Goal: Task Accomplishment & Management: Complete application form

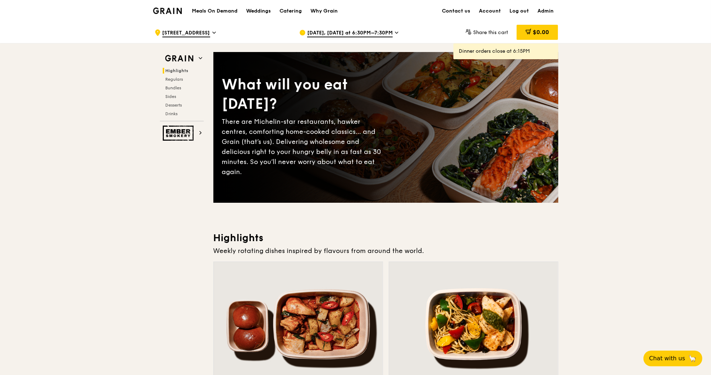
click at [224, 10] on h1 "Meals On Demand" at bounding box center [215, 11] width 46 height 7
click at [221, 9] on h1 "Meals On Demand" at bounding box center [215, 11] width 46 height 7
click at [296, 14] on div "Catering" at bounding box center [290, 11] width 22 height 22
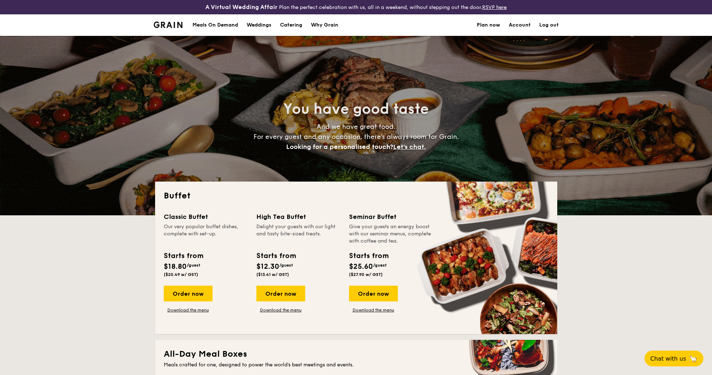
select select
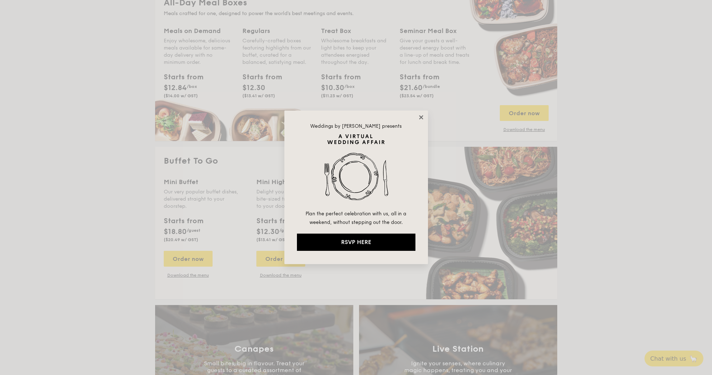
click at [421, 115] on icon at bounding box center [421, 117] width 6 height 6
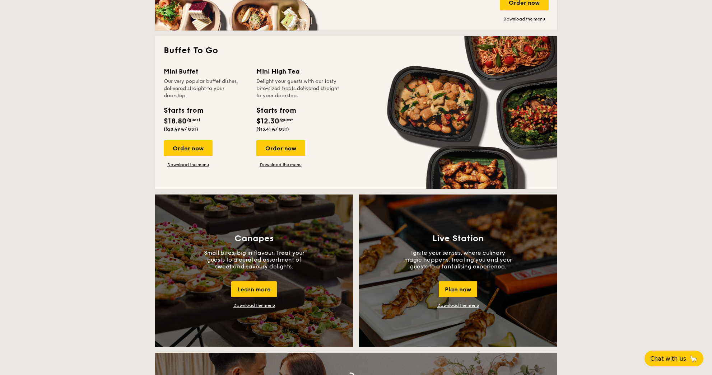
scroll to position [461, 0]
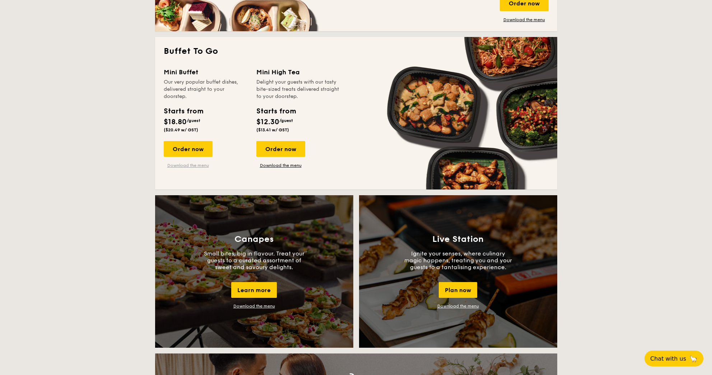
click at [196, 164] on link "Download the menu" at bounding box center [188, 166] width 49 height 6
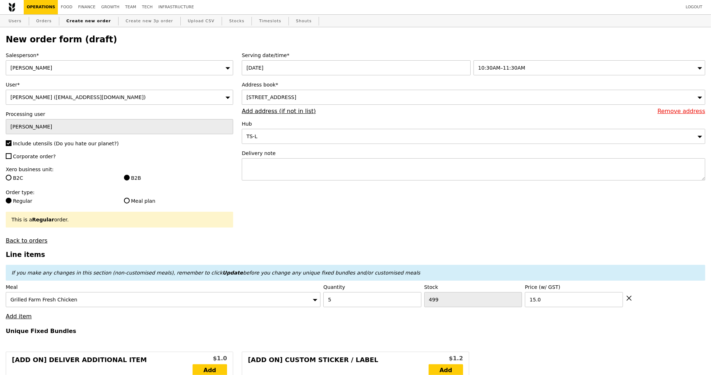
click at [75, 22] on link "Create new order" at bounding box center [89, 21] width 50 height 13
click at [84, 19] on link "Create new order" at bounding box center [89, 21] width 50 height 13
click at [44, 23] on link "Orders" at bounding box center [43, 21] width 21 height 13
select select "100"
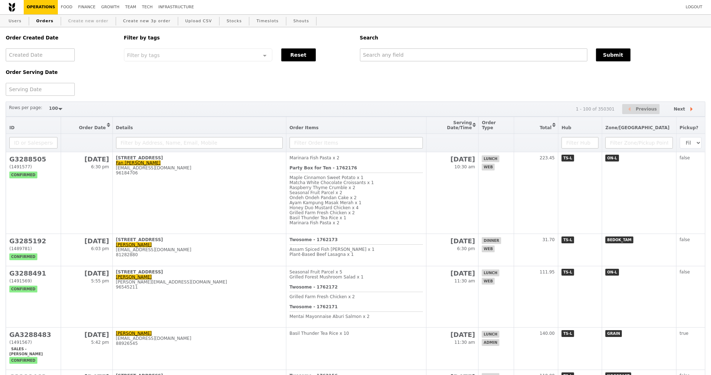
click at [91, 22] on link "Create new order" at bounding box center [88, 21] width 46 height 13
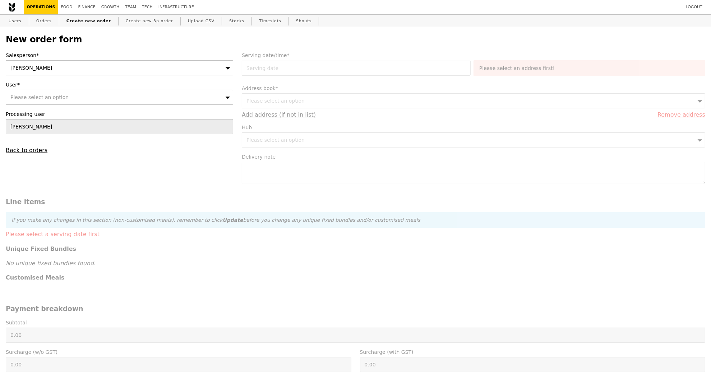
click at [164, 96] on div "Please select an option" at bounding box center [119, 97] width 227 height 15
type input "Confirm"
type input "[EMAIL_ADDRESS][DOMAIN_NAME]"
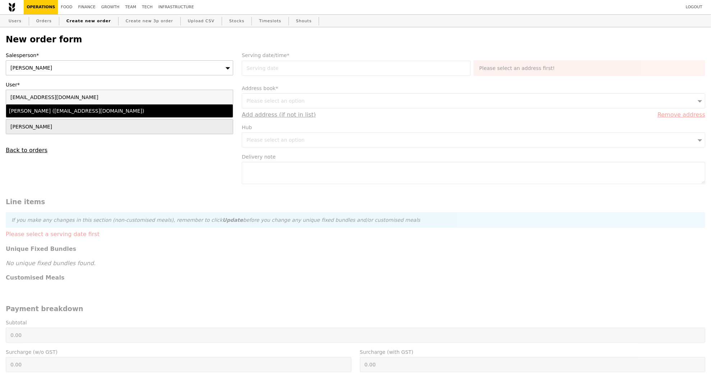
click at [155, 115] on li "[PERSON_NAME] ([EMAIL_ADDRESS][DOMAIN_NAME])" at bounding box center [119, 111] width 227 height 13
type input "Loading..."
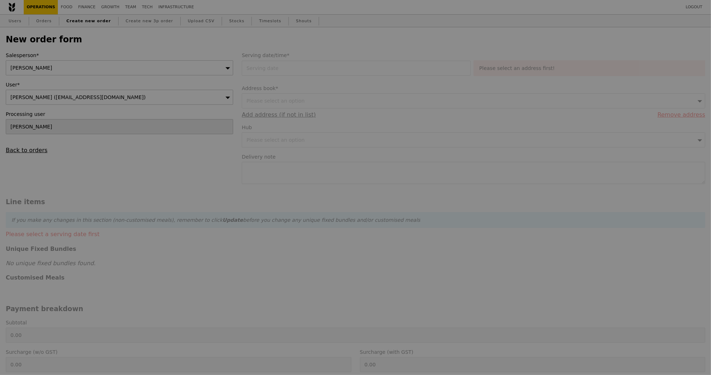
type input "11.70"
type input "12.75"
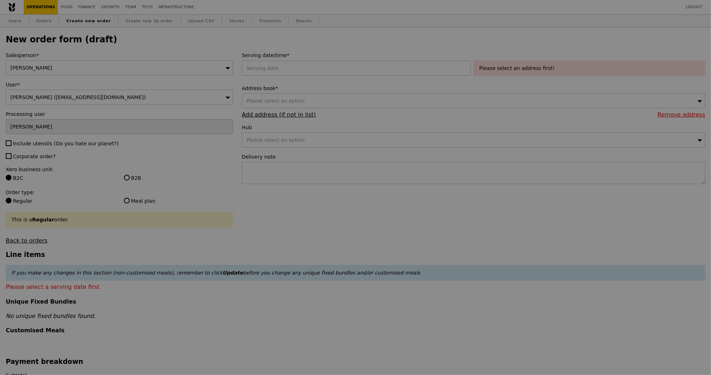
type input "Confirm"
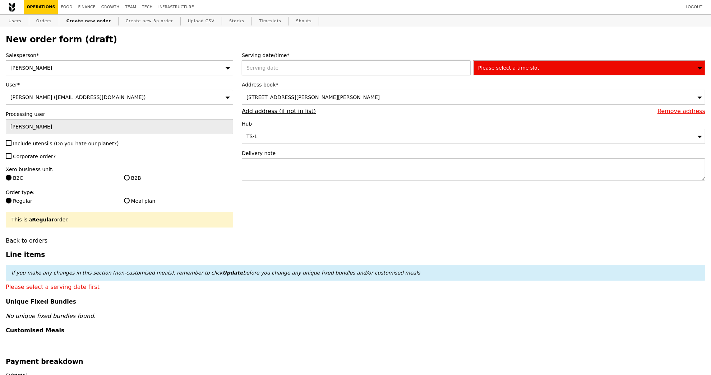
click at [363, 68] on div at bounding box center [358, 67] width 232 height 15
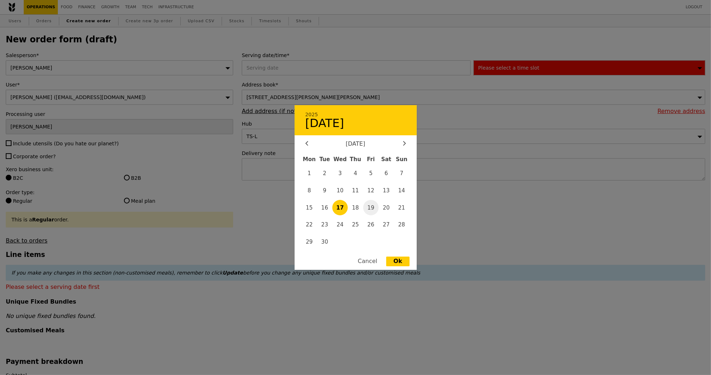
click at [372, 208] on span "19" at bounding box center [370, 207] width 15 height 15
type input "[DATE]"
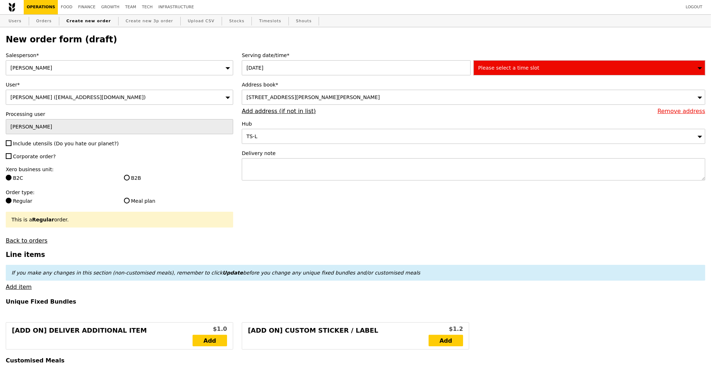
click at [370, 98] on span "[STREET_ADDRESS][PERSON_NAME][PERSON_NAME]" at bounding box center [312, 97] width 133 height 6
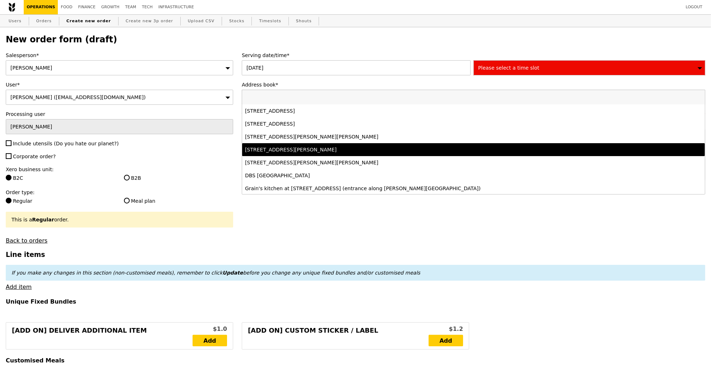
click at [372, 147] on div "[STREET_ADDRESS][PERSON_NAME]" at bounding box center [416, 149] width 343 height 7
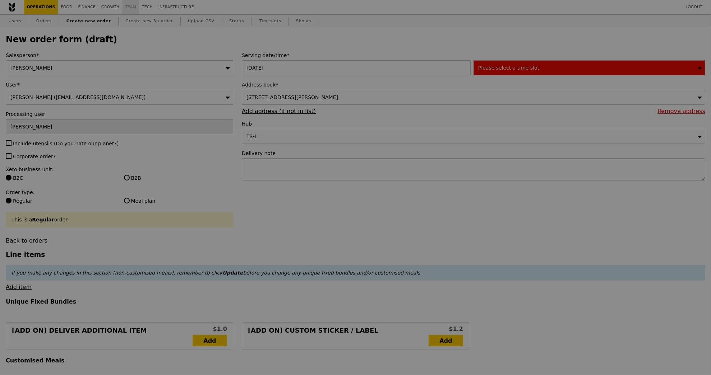
type input "Confirm"
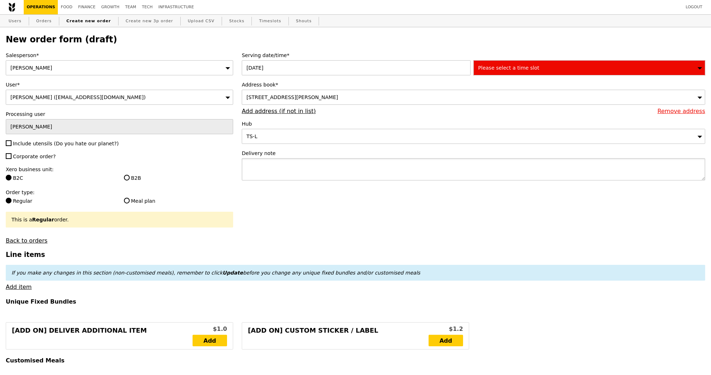
click at [301, 172] on textarea at bounding box center [473, 169] width 463 height 22
paste textarea "Contact [PERSON_NAME] [PHONE_NUMBER]"
type textarea "Contact [PERSON_NAME] [PHONE_NUMBER]"
click at [506, 65] on span "Please select a time slot" at bounding box center [508, 68] width 61 height 6
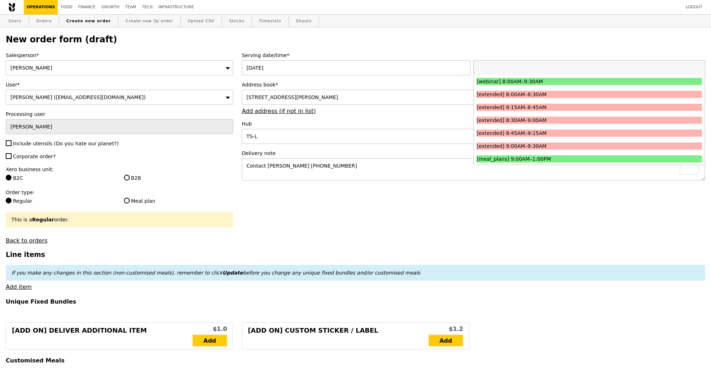
type input "Confirm"
type input "1"
click at [352, 170] on textarea "Contact [PERSON_NAME] [PHONE_NUMBER]" at bounding box center [473, 169] width 463 height 22
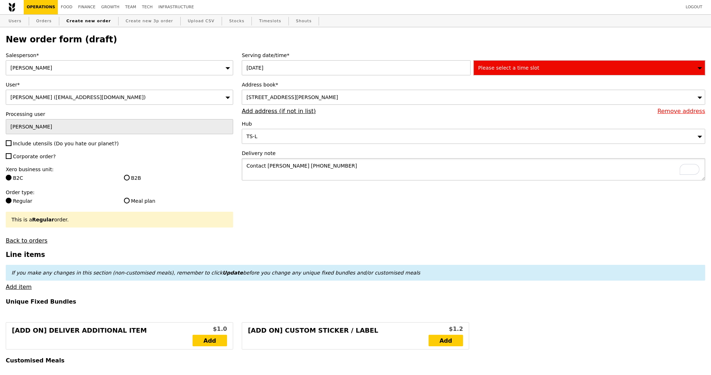
click at [242, 165] on textarea "Contact [PERSON_NAME] [PHONE_NUMBER]" at bounding box center [473, 169] width 463 height 22
click at [252, 166] on textarea "PLease deliver by 1215PM. Contact [PERSON_NAME] [PHONE_NUMBER]" at bounding box center [473, 169] width 463 height 22
type textarea "Please deliver by 1215PM. Contact [PERSON_NAME] [PHONE_NUMBER]"
click at [491, 72] on div "Please select a time slot" at bounding box center [589, 67] width 232 height 15
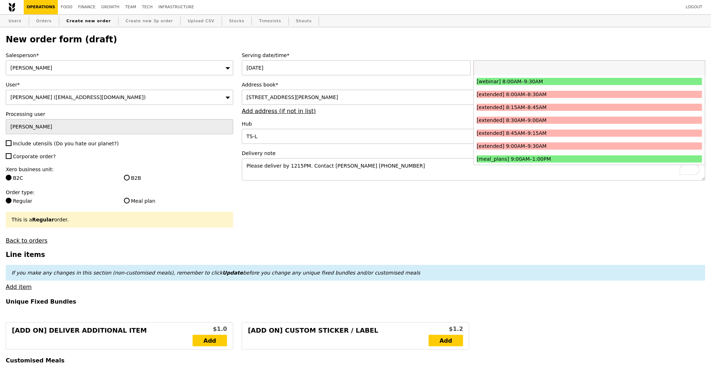
type input "Confirm"
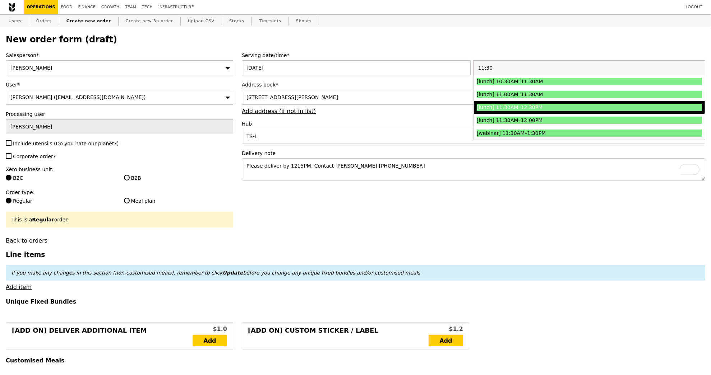
type input "11:30"
click at [500, 104] on div "[lunch] 11:30AM–12:30PM" at bounding box center [561, 107] width 169 height 7
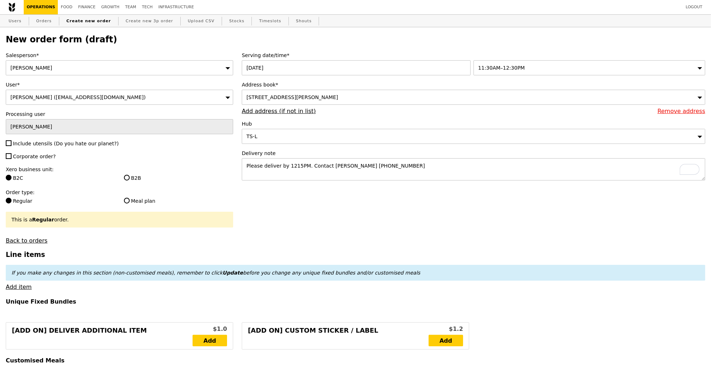
type input "Confirm"
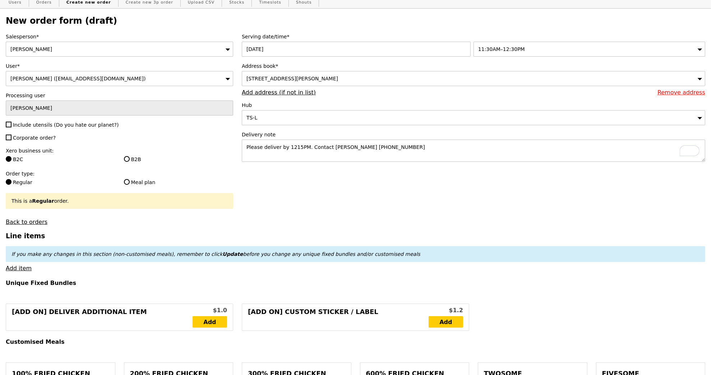
scroll to position [35, 0]
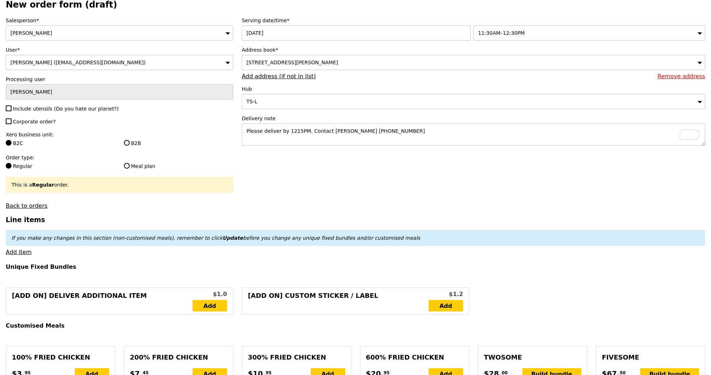
click at [61, 108] on span "Include utensils (Do you hate our planet?)" at bounding box center [66, 109] width 106 height 6
click at [11, 108] on input "Include utensils (Do you hate our planet?)" at bounding box center [9, 109] width 6 height 6
checkbox input "true"
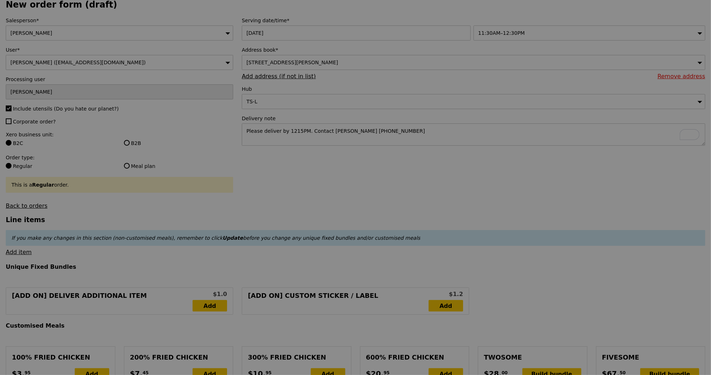
type input "Confirm"
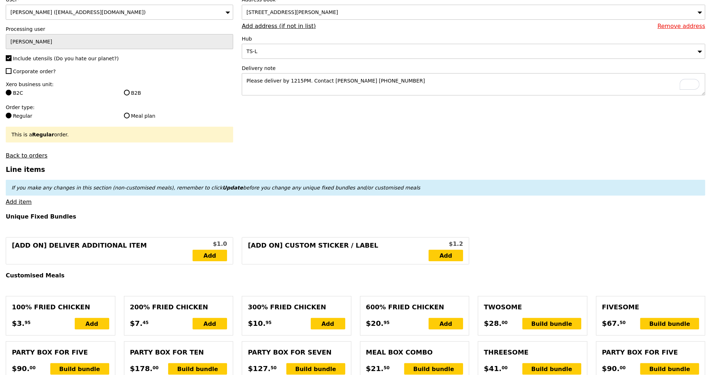
scroll to position [95, 0]
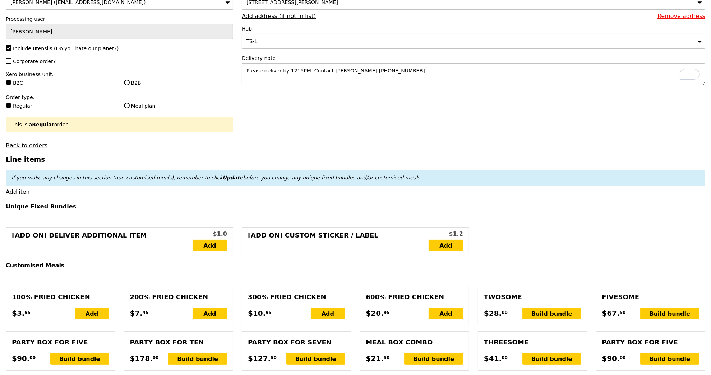
click at [133, 78] on div "Xero business unit: B2C B2B" at bounding box center [119, 79] width 227 height 17
click at [133, 84] on label "B2B" at bounding box center [178, 82] width 109 height 7
click at [130, 84] on input "B2B" at bounding box center [127, 83] width 6 height 6
radio input "true"
type input "Loading..."
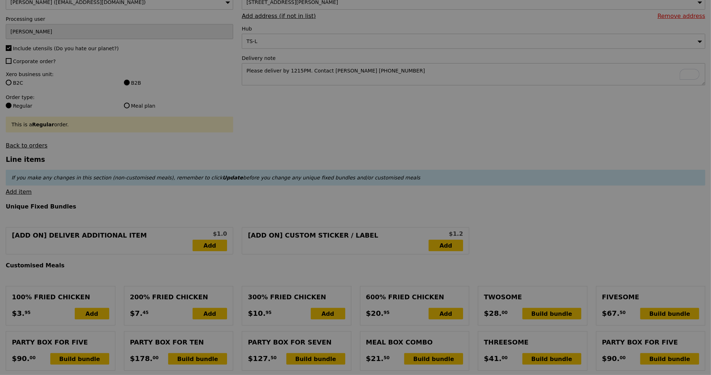
type input "10.37"
type input "11.30"
type input "Confirm"
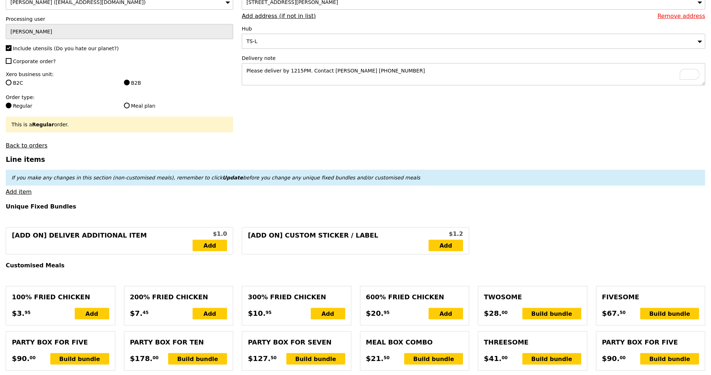
click at [22, 192] on link "Add item" at bounding box center [19, 192] width 26 height 7
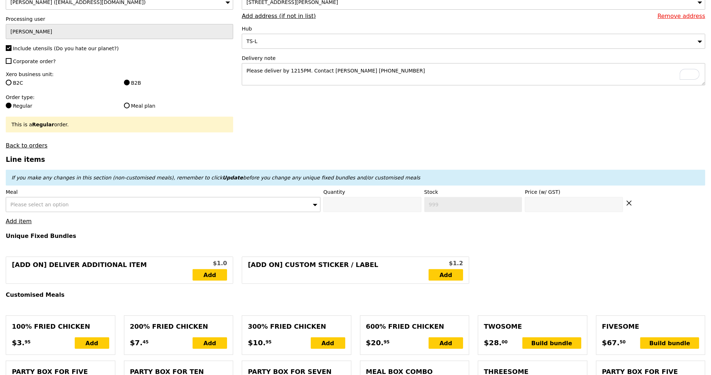
click at [78, 199] on div "Please select an option" at bounding box center [163, 204] width 315 height 15
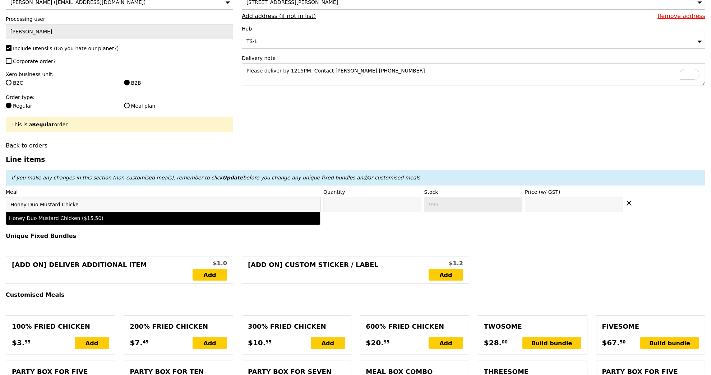
type input "Honey Duo Mustard Chicke"
click at [84, 219] on div "Honey Duo Mustard Chicken ($15.50)" at bounding box center [124, 218] width 231 height 7
type input "Confirm anyway"
type input "0"
type input "485"
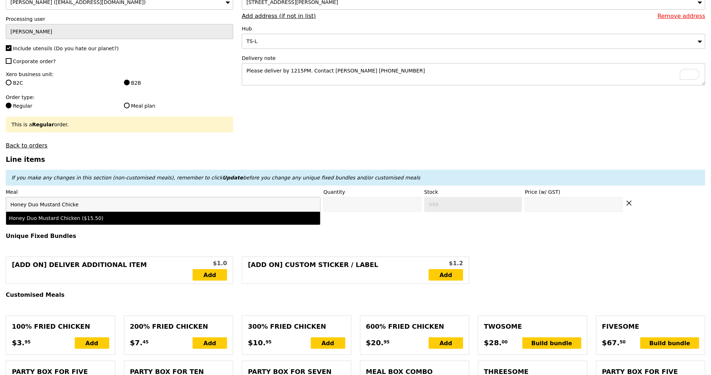
type input "15.5"
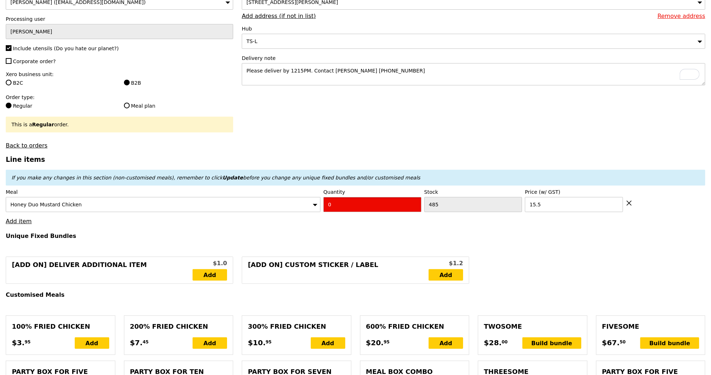
click at [382, 204] on input "0" at bounding box center [372, 204] width 98 height 15
type input "Confirm"
type input "2"
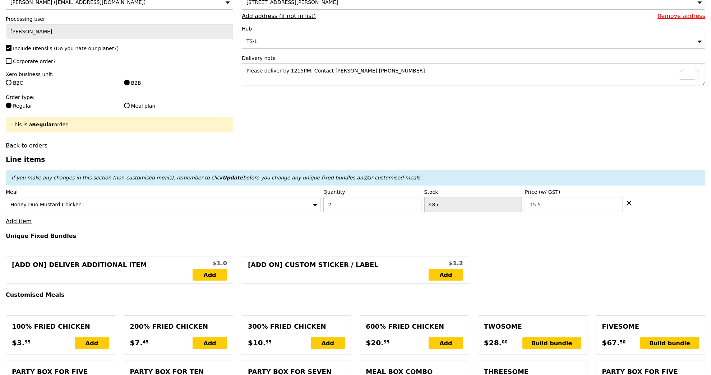
type input "Loading..."
type input "31.00"
type input "7.52"
type input "8.20"
type input "39.20"
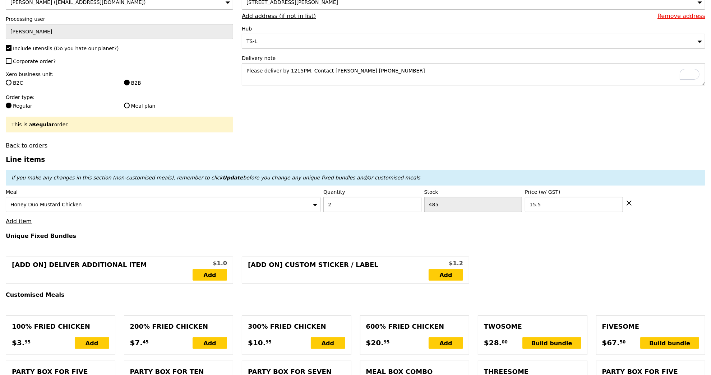
type input "Confirm"
click at [19, 222] on link "Add item" at bounding box center [19, 221] width 26 height 7
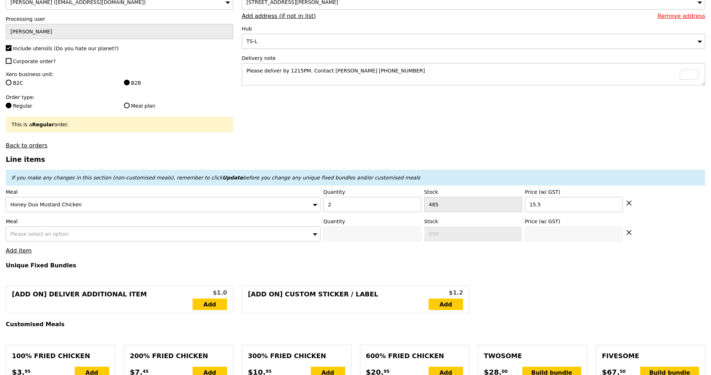
click at [64, 227] on div "Please select an option" at bounding box center [163, 234] width 315 height 15
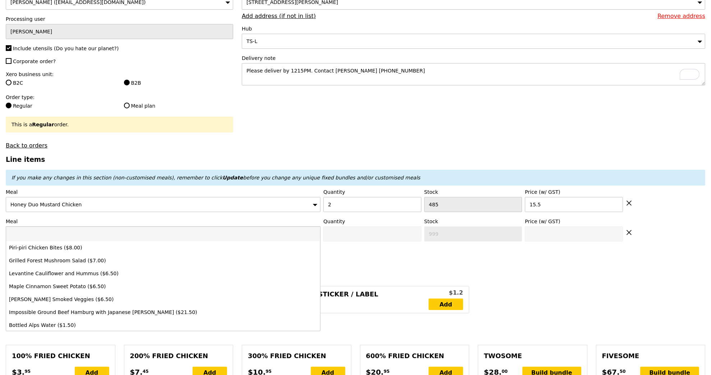
click at [64, 230] on input "search" at bounding box center [163, 234] width 314 height 14
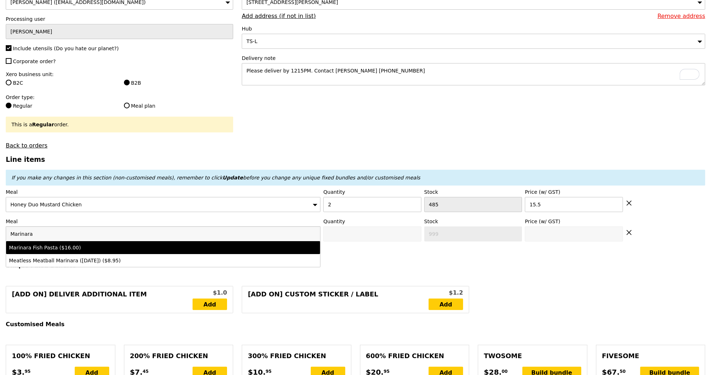
type input "Marinara"
click at [90, 249] on div "Marinara Fish Pasta ($16.00)" at bounding box center [124, 247] width 231 height 7
type input "Confirm anyway"
type input "0"
type input "492"
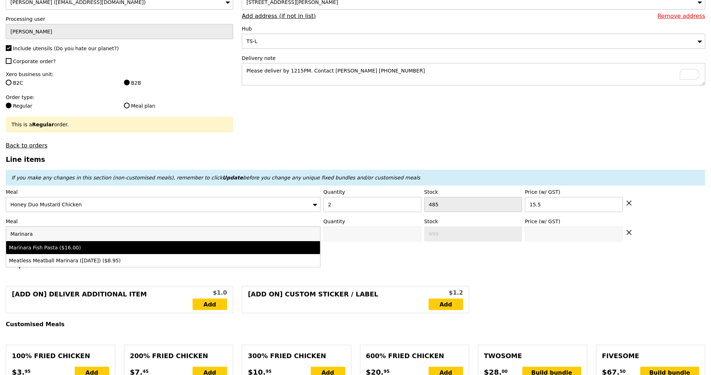
type input "16.0"
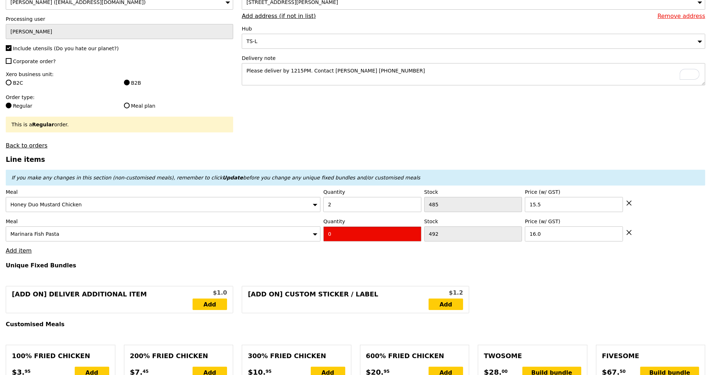
click at [363, 232] on input "0" at bounding box center [372, 234] width 98 height 15
type input "Confirm"
type input "3"
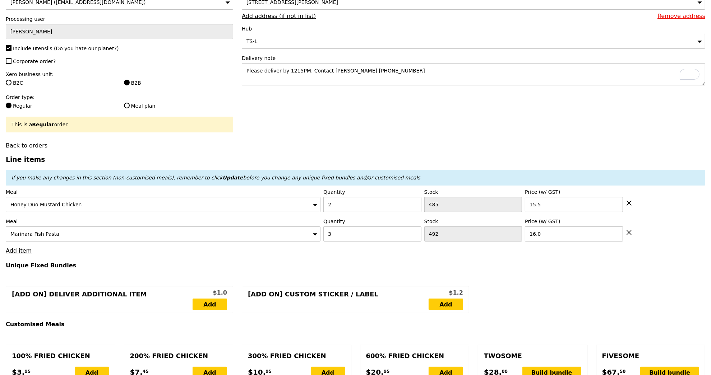
type input "Loading..."
type input "79.00"
type input "3.62"
type input "3.95"
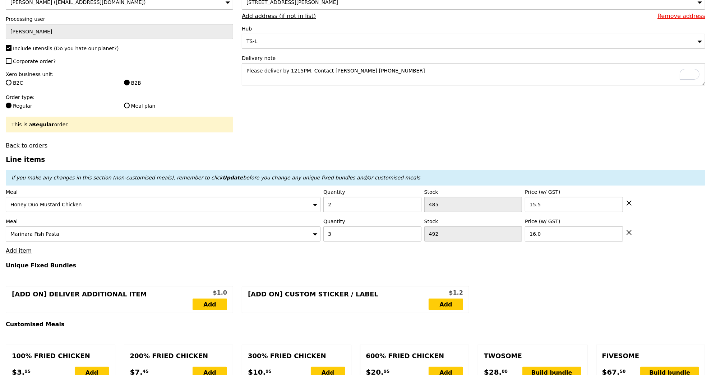
type input "82.95"
type input "Confirm"
click at [23, 247] on link "Add item" at bounding box center [19, 250] width 26 height 7
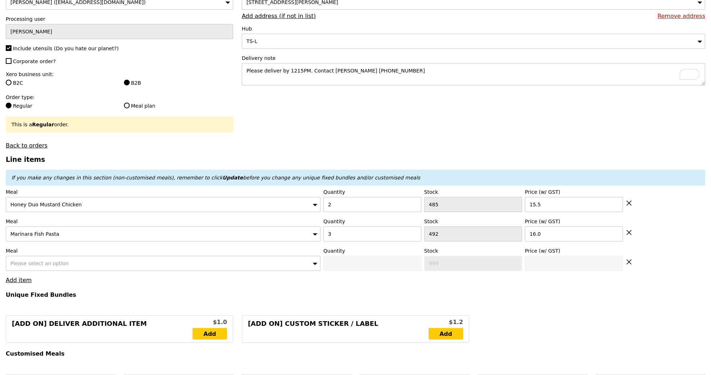
click at [59, 261] on span "Please select an option" at bounding box center [39, 264] width 58 height 6
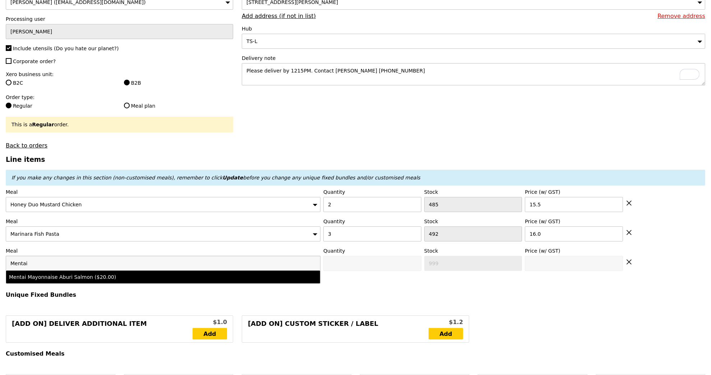
type input "Mentai"
click at [95, 275] on div "Mentai Mayonnaise Aburi Salmon ($20.00)" at bounding box center [124, 277] width 231 height 7
type input "Confirm anyway"
type input "0"
type input "482"
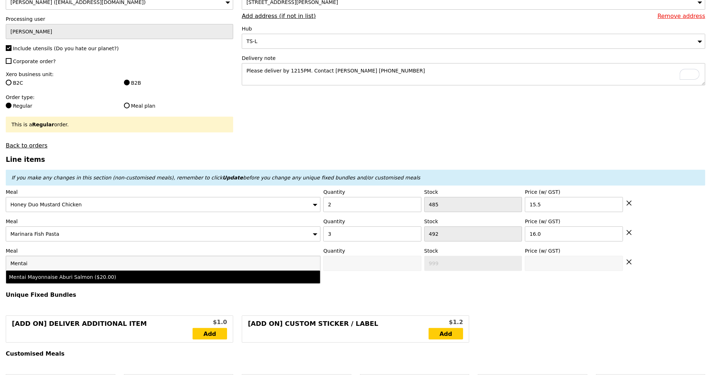
type input "20.0"
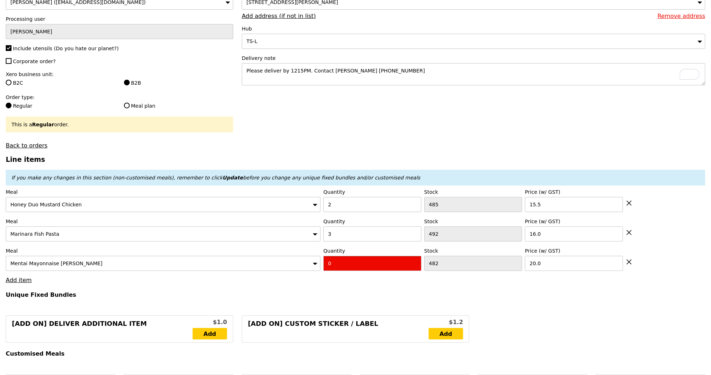
click at [338, 258] on input "0" at bounding box center [372, 263] width 98 height 15
type input "Confirm"
type input "5"
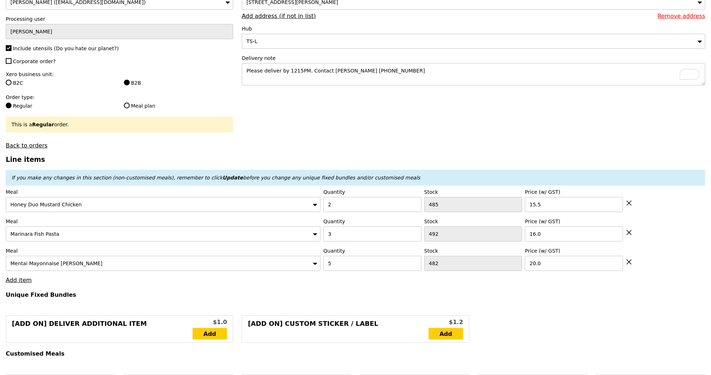
type input "Loading..."
type input "179.00"
type input "182.95"
type input "Confirm"
click at [27, 277] on link "Add item" at bounding box center [19, 280] width 26 height 7
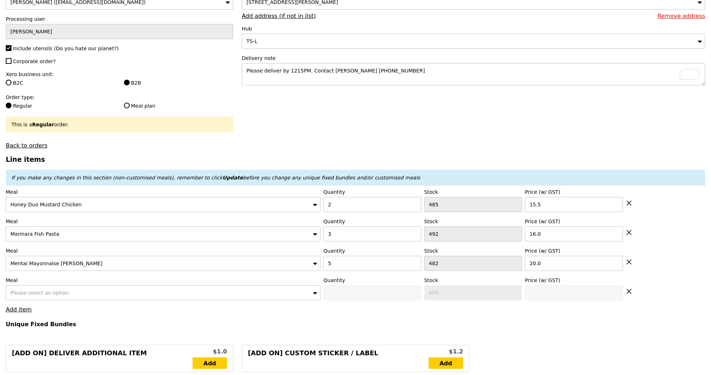
click at [56, 293] on span "Please select an option" at bounding box center [39, 293] width 58 height 6
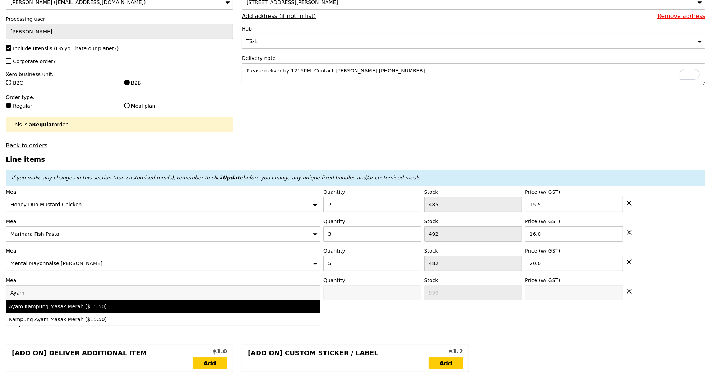
type input "Ayam"
click at [112, 306] on div "Ayam Kampung Masak Merah ($15.50)" at bounding box center [124, 306] width 231 height 7
type input "Confirm anyway"
type input "0"
type input "487"
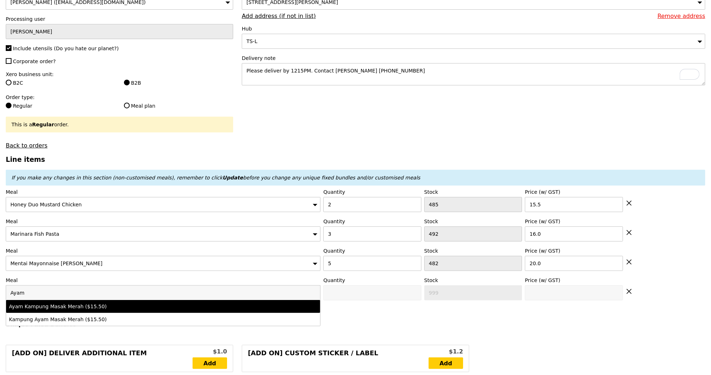
type input "15.5"
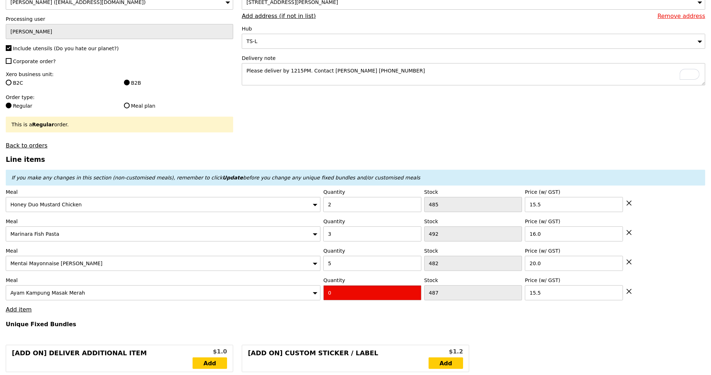
click at [371, 296] on input "0" at bounding box center [372, 293] width 98 height 15
type input "Confirm"
type input "4"
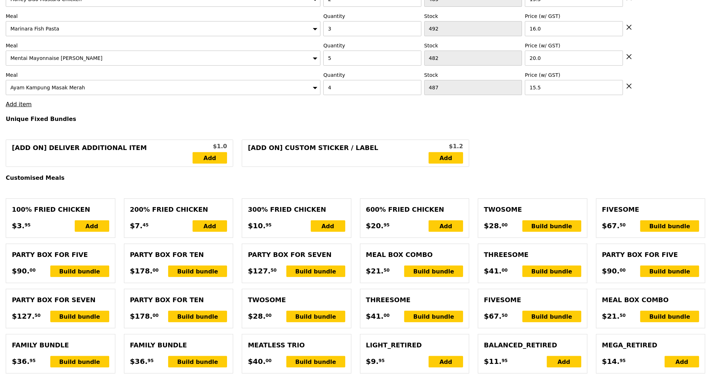
type input "Loading..."
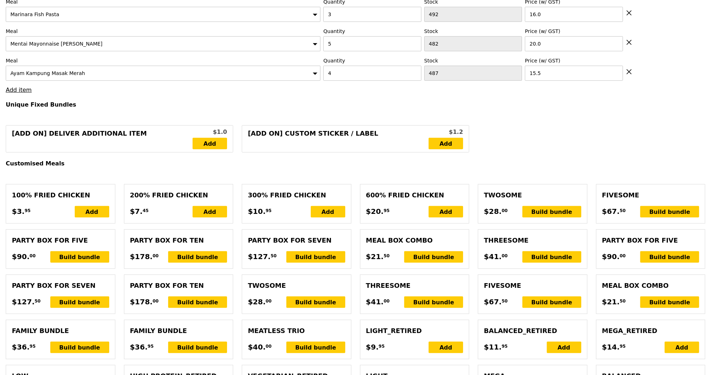
type input "241.00"
type input "244.95"
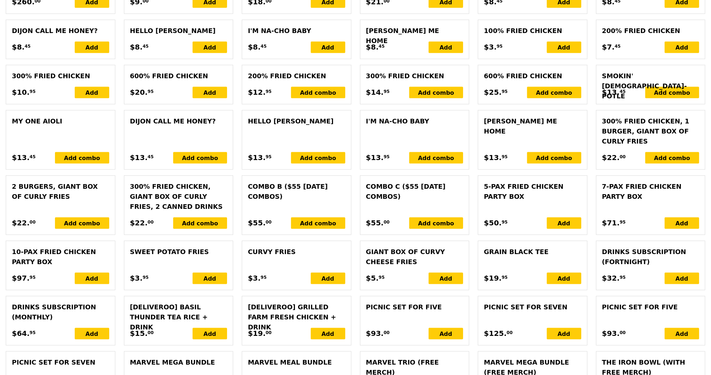
type input "Confirm"
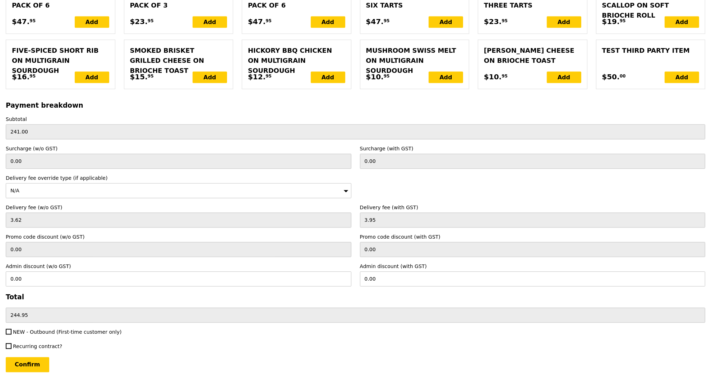
scroll to position [1596, 0]
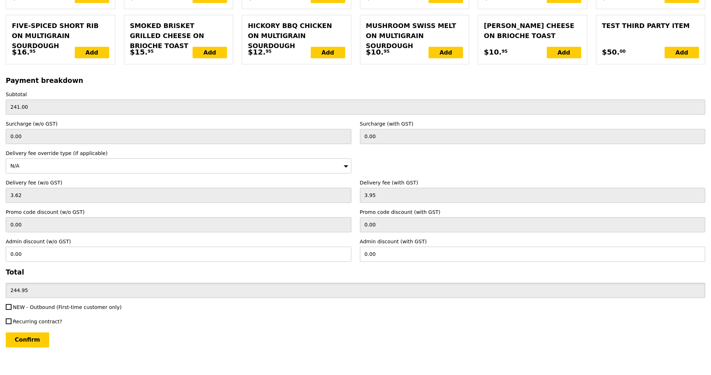
click at [52, 288] on input "244.95" at bounding box center [355, 290] width 699 height 15
click at [394, 247] on input "0.00" at bounding box center [532, 254] width 345 height 15
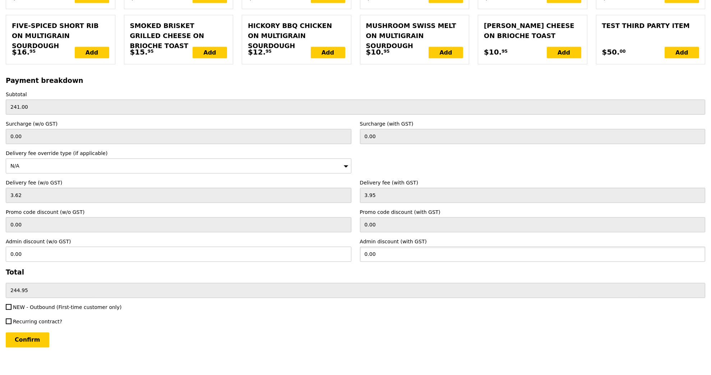
paste input "244.95"
type input "244.95"
type input "224.72"
type input "0.00"
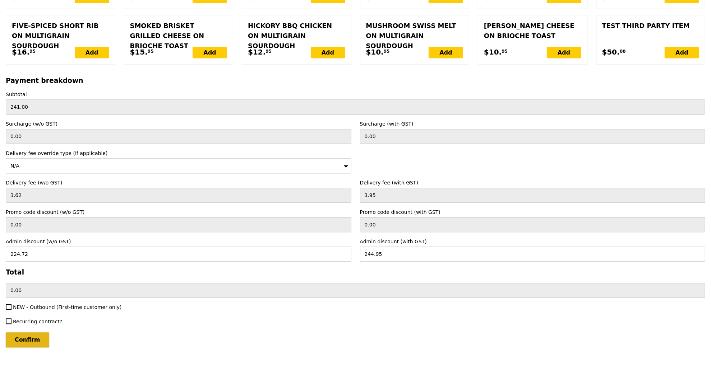
click at [37, 337] on input "Confirm" at bounding box center [27, 340] width 43 height 15
type input "Loading..."
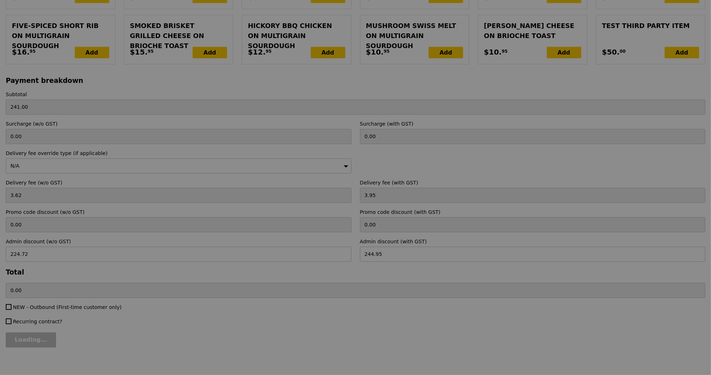
type input "1.79"
type input "1.95"
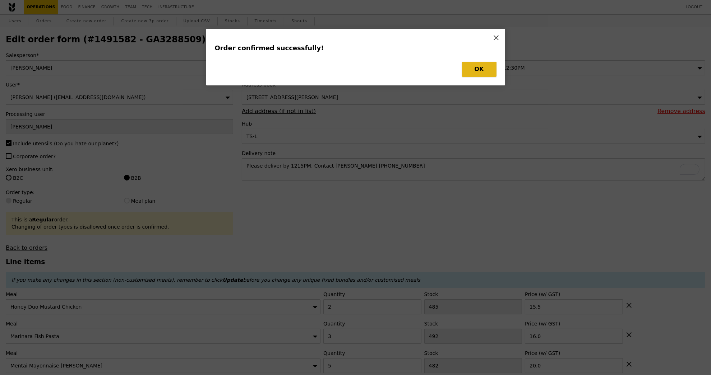
type input "Loading..."
type input "4"
type input "15.50"
type input "5"
type input "482"
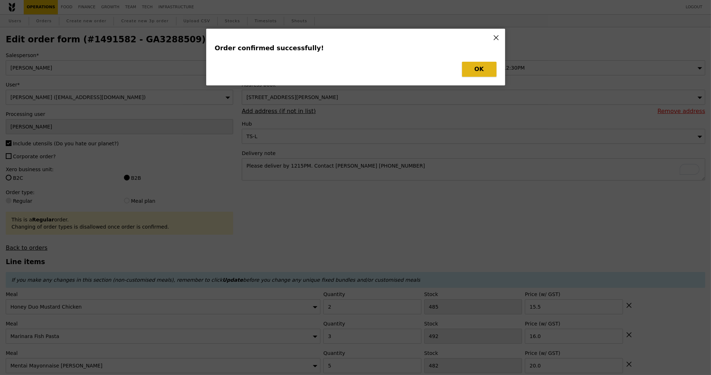
type input "20.00"
type input "3"
type input "492"
type input "16.00"
type input "2"
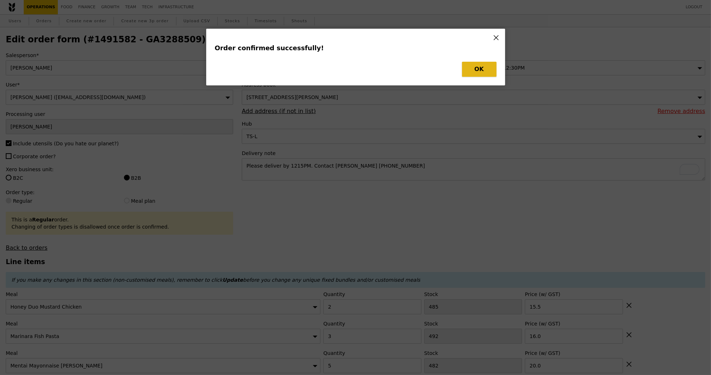
type input "15.50"
click at [472, 69] on button "OK" at bounding box center [479, 69] width 34 height 15
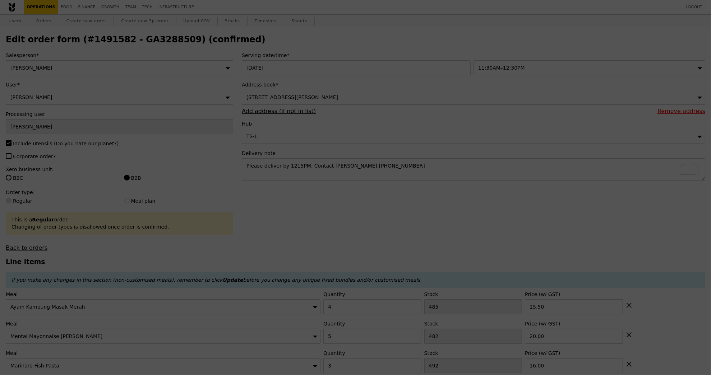
type input "483"
type input "477"
type input "489"
type input "483"
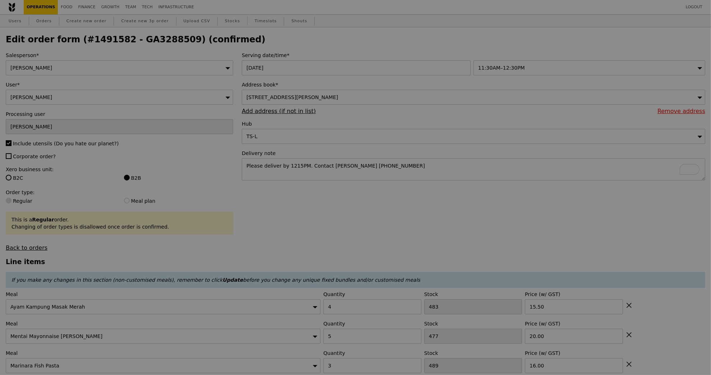
click at [159, 40] on h2 "Edit order form (#1491582 - GA3288509) (confirmed)" at bounding box center [355, 39] width 699 height 10
type input "Update"
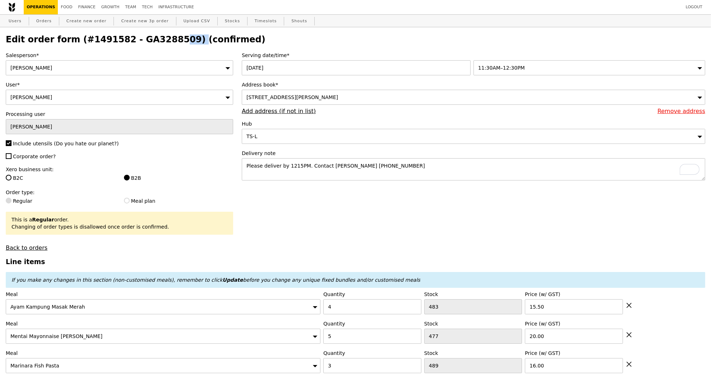
click at [159, 40] on h2 "Edit order form (#1491582 - GA3288509) (confirmed)" at bounding box center [355, 39] width 699 height 10
copy h2 "GA3288509"
click at [43, 23] on link "Orders" at bounding box center [43, 21] width 21 height 13
select select "100"
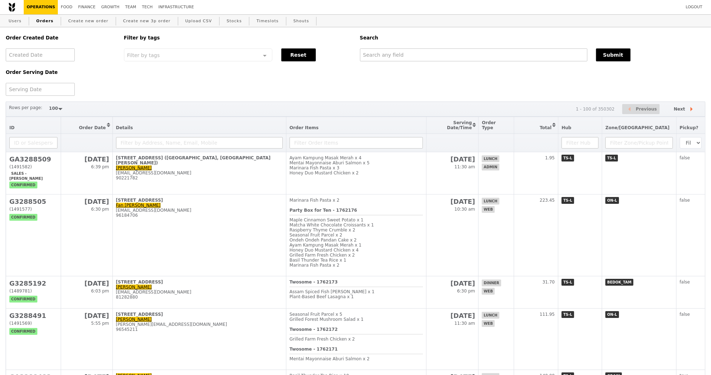
click at [399, 48] on div "Search" at bounding box center [533, 37] width 354 height 21
click at [399, 55] on input "text" at bounding box center [473, 54] width 227 height 13
paste input "GA3288509"
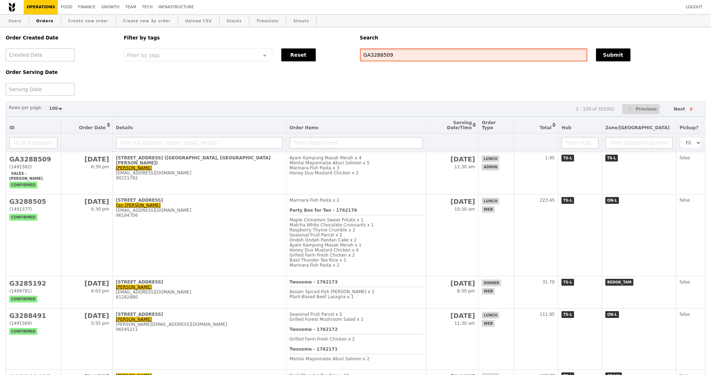
type input "GA3288509"
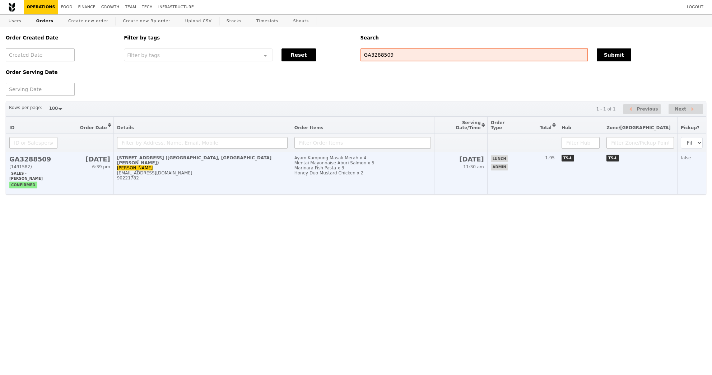
click at [326, 174] on div "Honey Duo Mustard Chicken x 2" at bounding box center [362, 173] width 136 height 5
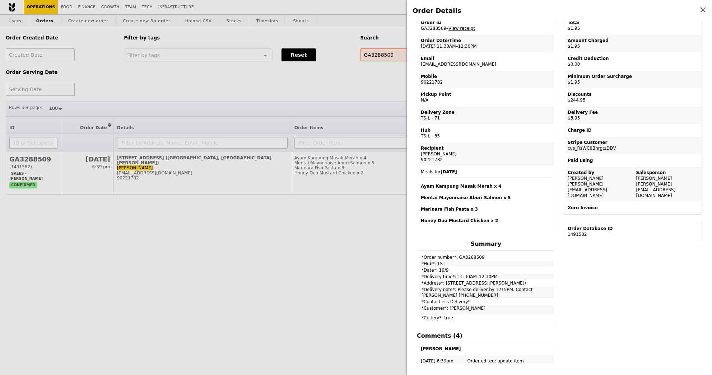
scroll to position [41, 0]
